Goal: Task Accomplishment & Management: Manage account settings

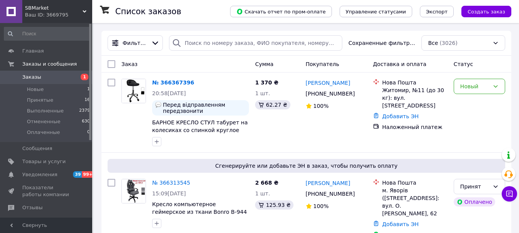
click at [39, 76] on span "Заказы" at bounding box center [46, 77] width 49 height 7
click at [492, 94] on div "Новый" at bounding box center [480, 113] width 58 height 74
click at [492, 91] on div "Новый" at bounding box center [479, 86] width 51 height 15
click at [477, 103] on li "Принят" at bounding box center [479, 103] width 51 height 14
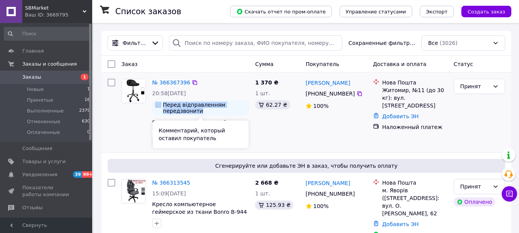
drag, startPoint x: 206, startPoint y: 110, endPoint x: 155, endPoint y: 104, distance: 51.8
click at [155, 104] on div "Перед відправленням передзвонити" at bounding box center [200, 107] width 97 height 15
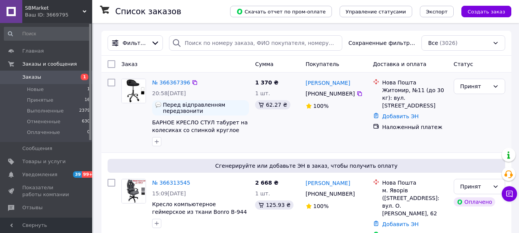
click at [275, 127] on div "1 370 ₴ 1 шт. 62.27 ₴" at bounding box center [277, 113] width 50 height 74
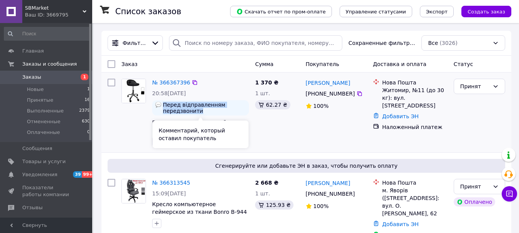
drag, startPoint x: 163, startPoint y: 104, endPoint x: 219, endPoint y: 114, distance: 56.9
click at [219, 114] on span "Перед відправленням передзвонити" at bounding box center [204, 108] width 83 height 12
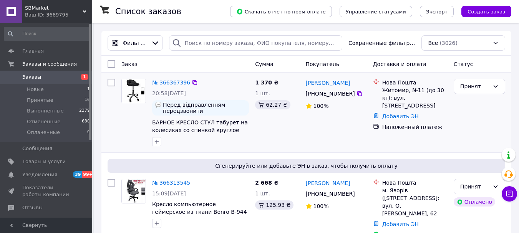
click at [253, 120] on div "1 370 ₴ 1 шт. 62.27 ₴" at bounding box center [277, 113] width 50 height 74
click at [188, 121] on span "БАРНОЕ КРЕСЛО СТУЛ табурет на колесиках со спинкой круглое Bonro B-498 чёрное д…" at bounding box center [200, 133] width 96 height 29
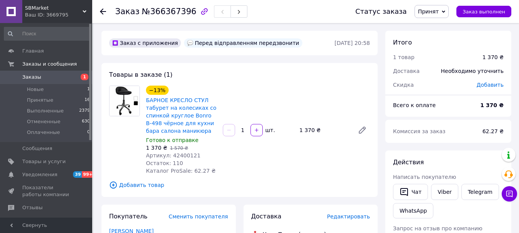
scroll to position [38, 0]
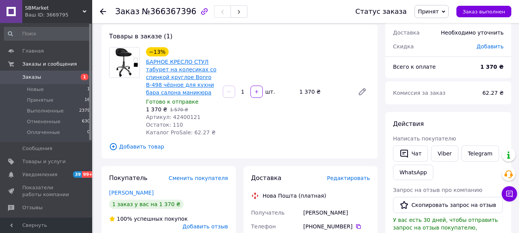
click at [163, 72] on link "БАРНОЕ КРЕСЛО СТУЛ табурет на колесиках со спинкой круглое Bonro B-498 чёрное д…" at bounding box center [181, 77] width 70 height 37
